Goal: Task Accomplishment & Management: Use online tool/utility

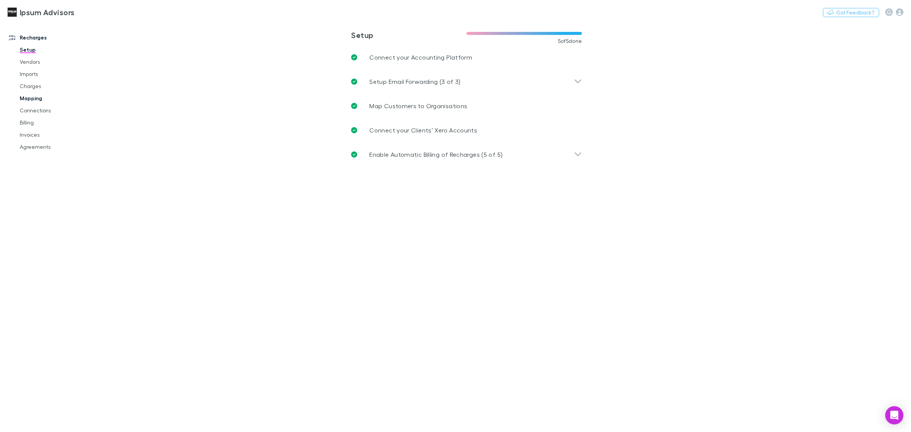
click at [29, 94] on link "Mapping" at bounding box center [59, 98] width 95 height 12
